Goal: Information Seeking & Learning: Learn about a topic

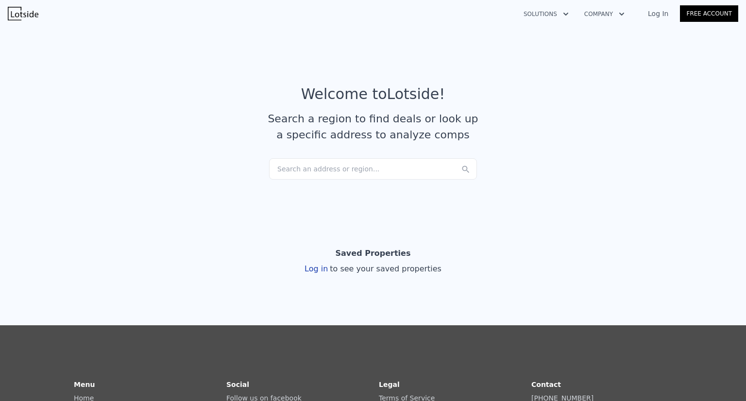
click at [336, 169] on div "Search an address or region..." at bounding box center [373, 168] width 208 height 21
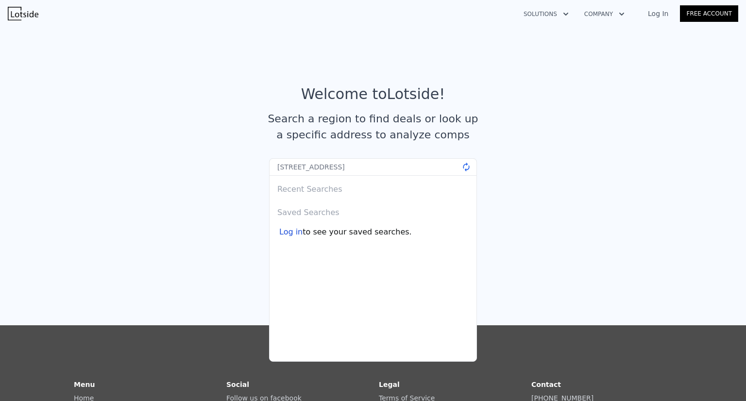
type input "[STREET_ADDRESS]"
click button "@keyframes spin { from { transform: rotate(0deg) } to { transform: rotate(360de…" at bounding box center [466, 167] width 12 height 10
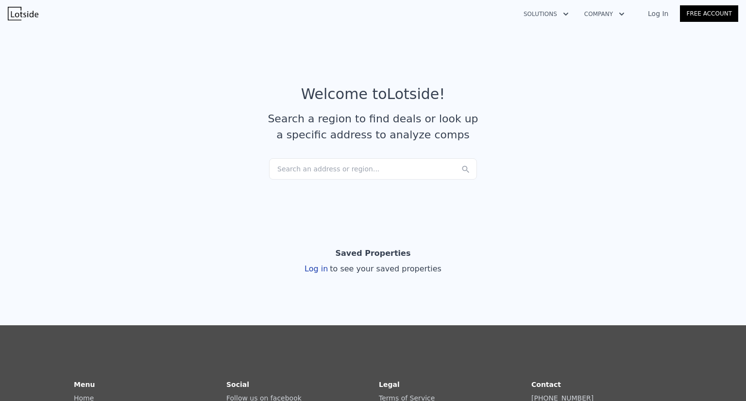
click at [332, 167] on div "Search an address or region..." at bounding box center [373, 168] width 208 height 21
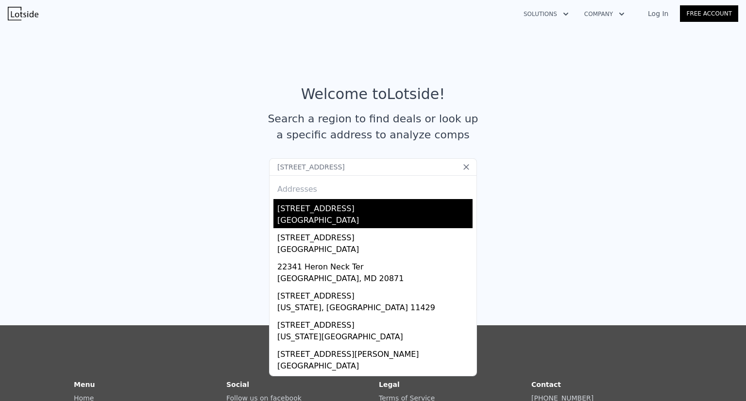
type input "[STREET_ADDRESS]"
click at [352, 208] on div "[STREET_ADDRESS]" at bounding box center [374, 207] width 195 height 16
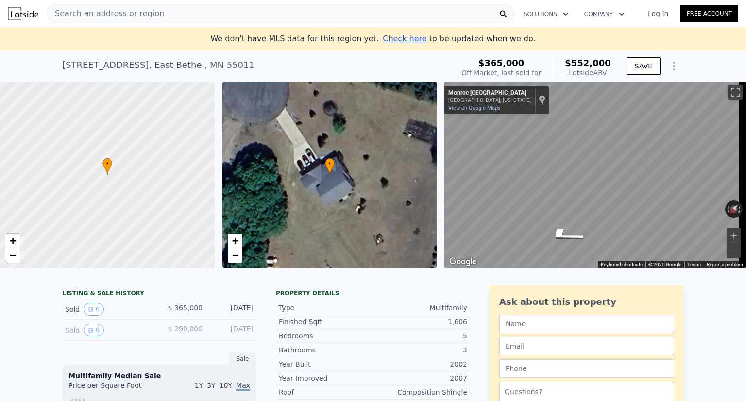
click at [604, 74] on div "Lotside ARV" at bounding box center [588, 73] width 46 height 10
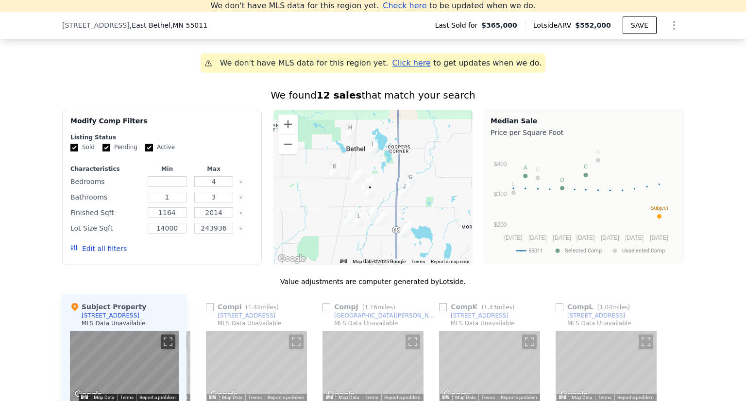
scroll to position [766, 0]
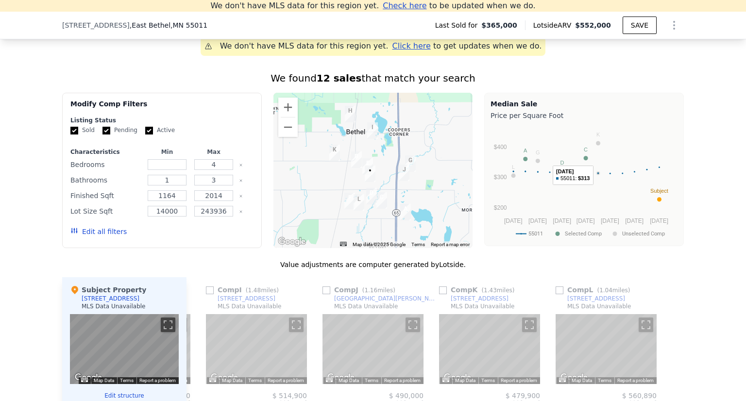
click at [596, 146] on circle "A chart." at bounding box center [598, 143] width 4 height 4
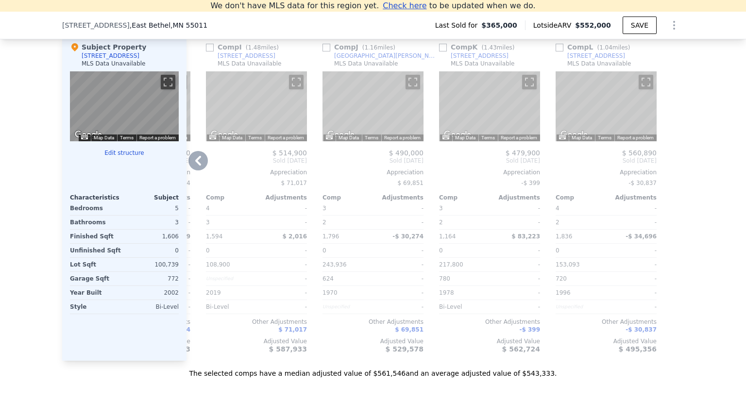
scroll to position [960, 0]
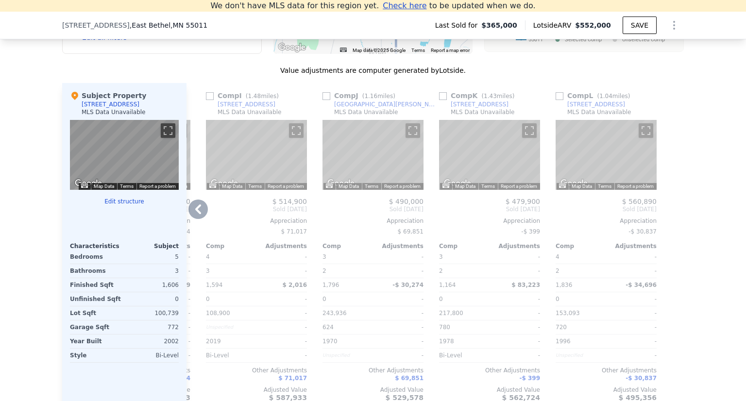
click at [191, 218] on icon at bounding box center [197, 209] width 19 height 19
click at [191, 218] on div "Comp A ( 1.78 miles) [STREET_ADDRESS] MLS Data Unavailable ← Move left → Move r…" at bounding box center [435, 246] width 497 height 326
click at [193, 218] on icon at bounding box center [197, 209] width 19 height 19
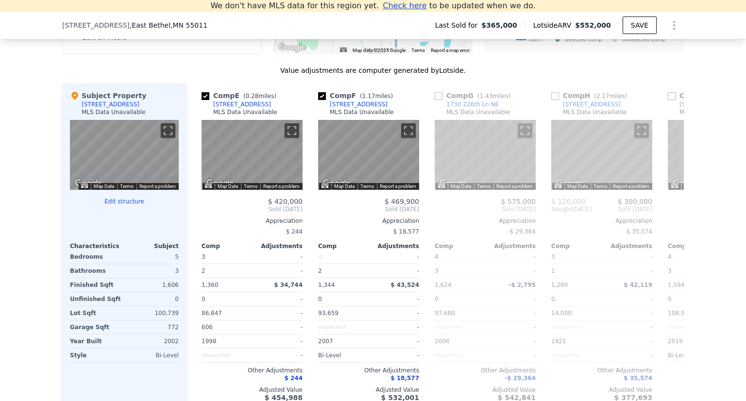
scroll to position [0, 459]
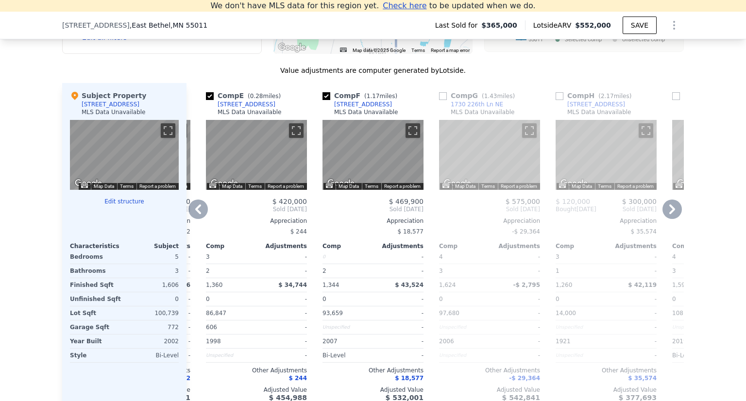
click at [323, 100] on input "checkbox" at bounding box center [327, 96] width 8 height 8
checkbox input "false"
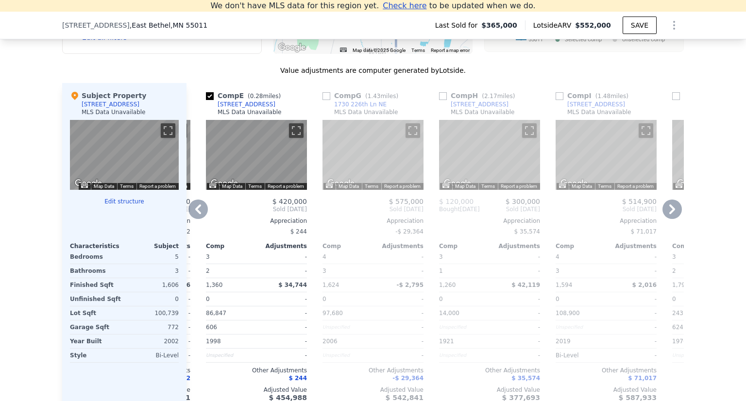
click at [324, 100] on input "checkbox" at bounding box center [327, 96] width 8 height 8
checkbox input "true"
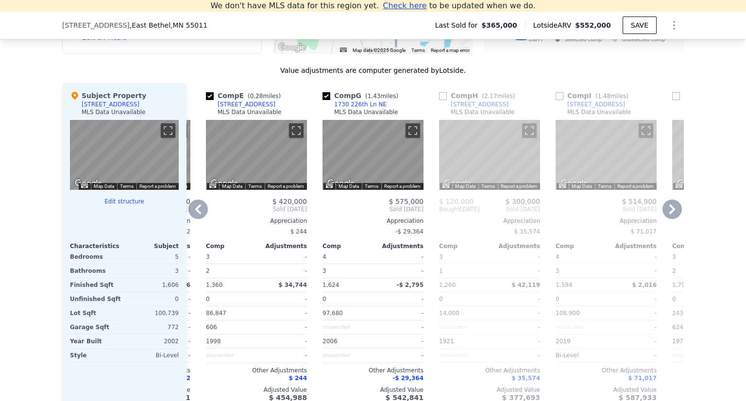
click at [557, 100] on input "checkbox" at bounding box center [560, 96] width 8 height 8
checkbox input "true"
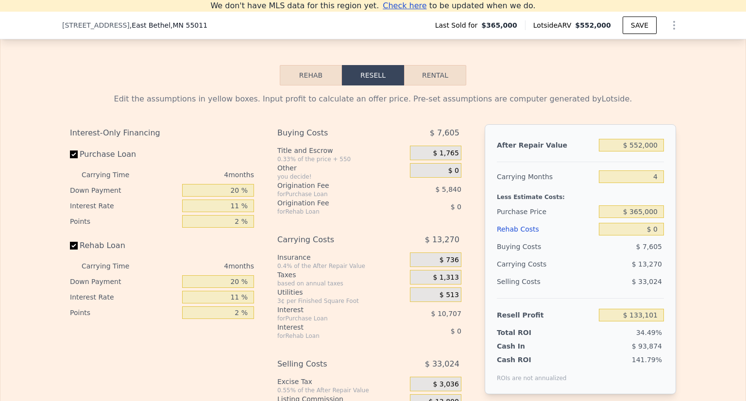
scroll to position [1397, 0]
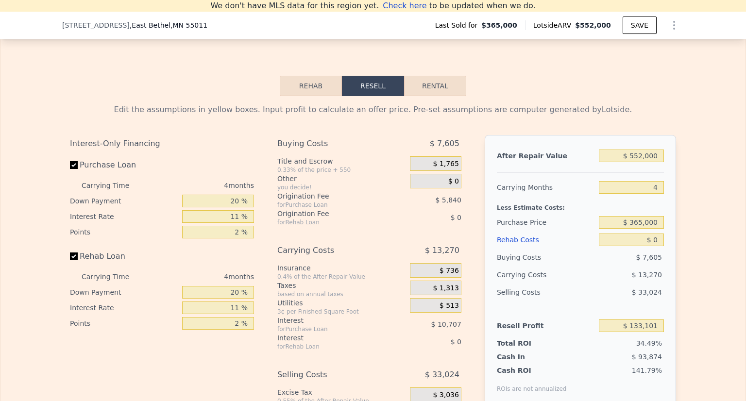
click at [305, 96] on button "Rehab" at bounding box center [311, 86] width 62 height 20
